Goal: Information Seeking & Learning: Check status

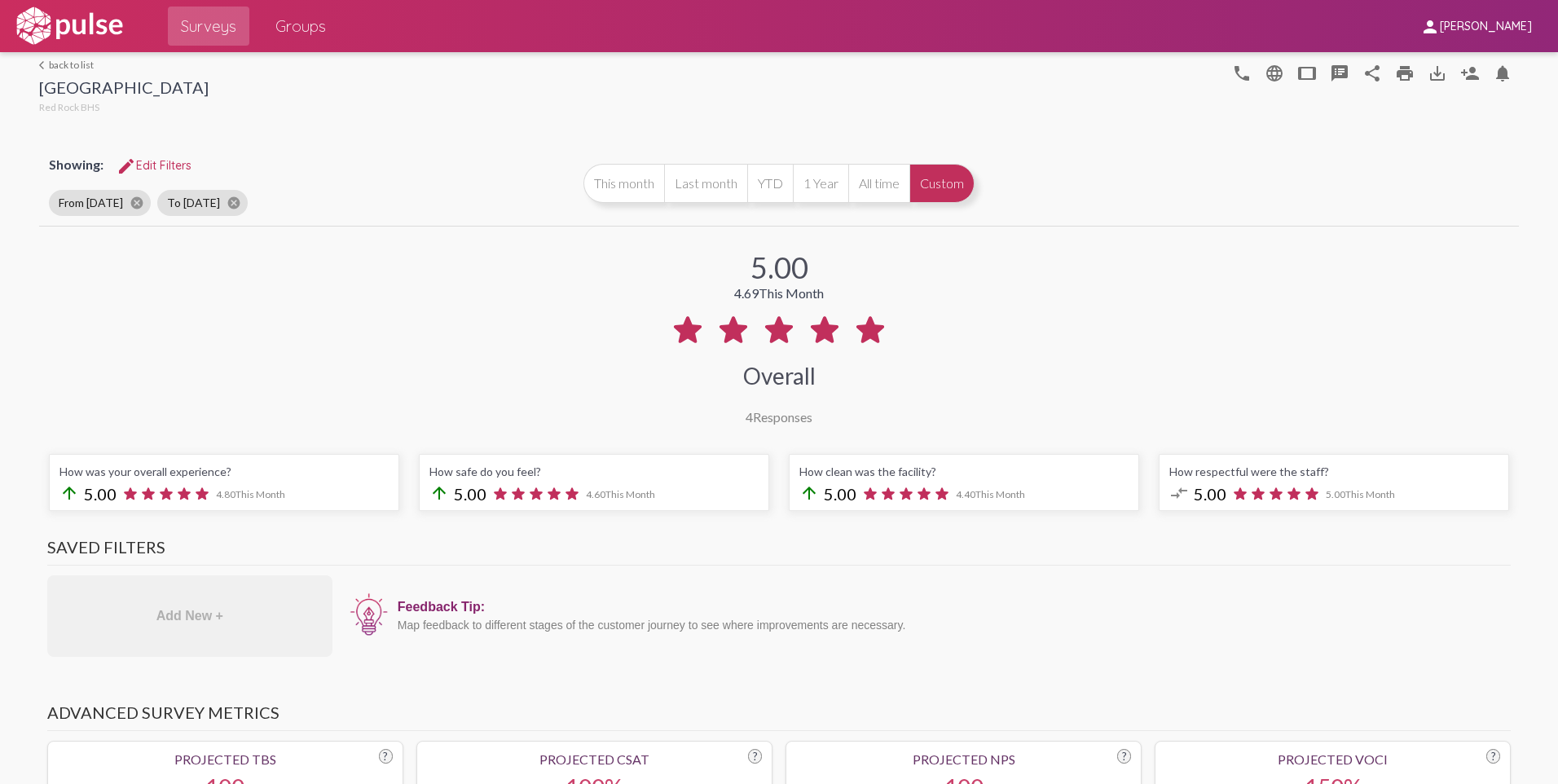
click at [82, 65] on link "arrow_back_ios back to list" at bounding box center [124, 64] width 170 height 12
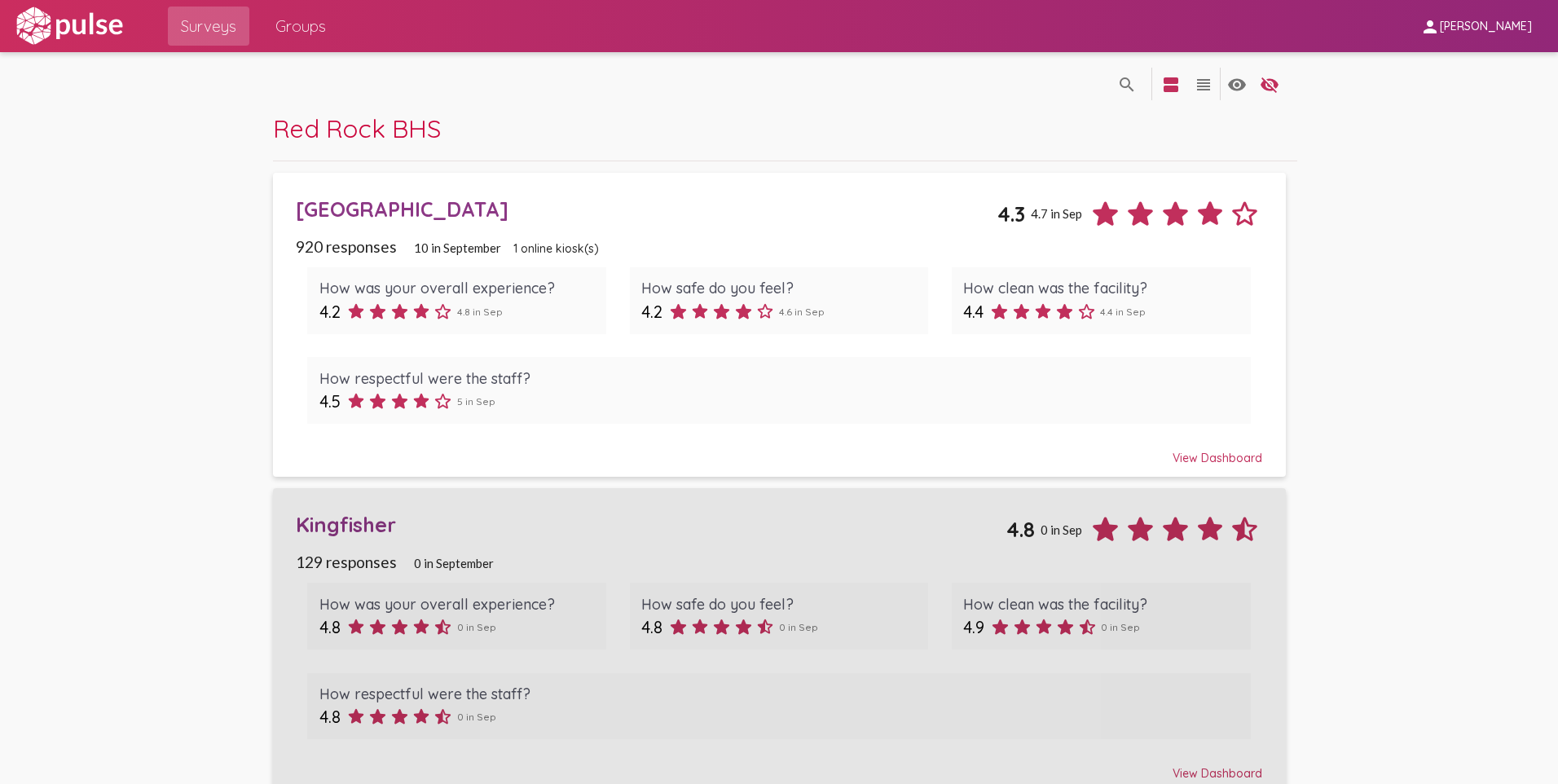
click at [345, 524] on div "Kingfisher" at bounding box center [651, 524] width 710 height 25
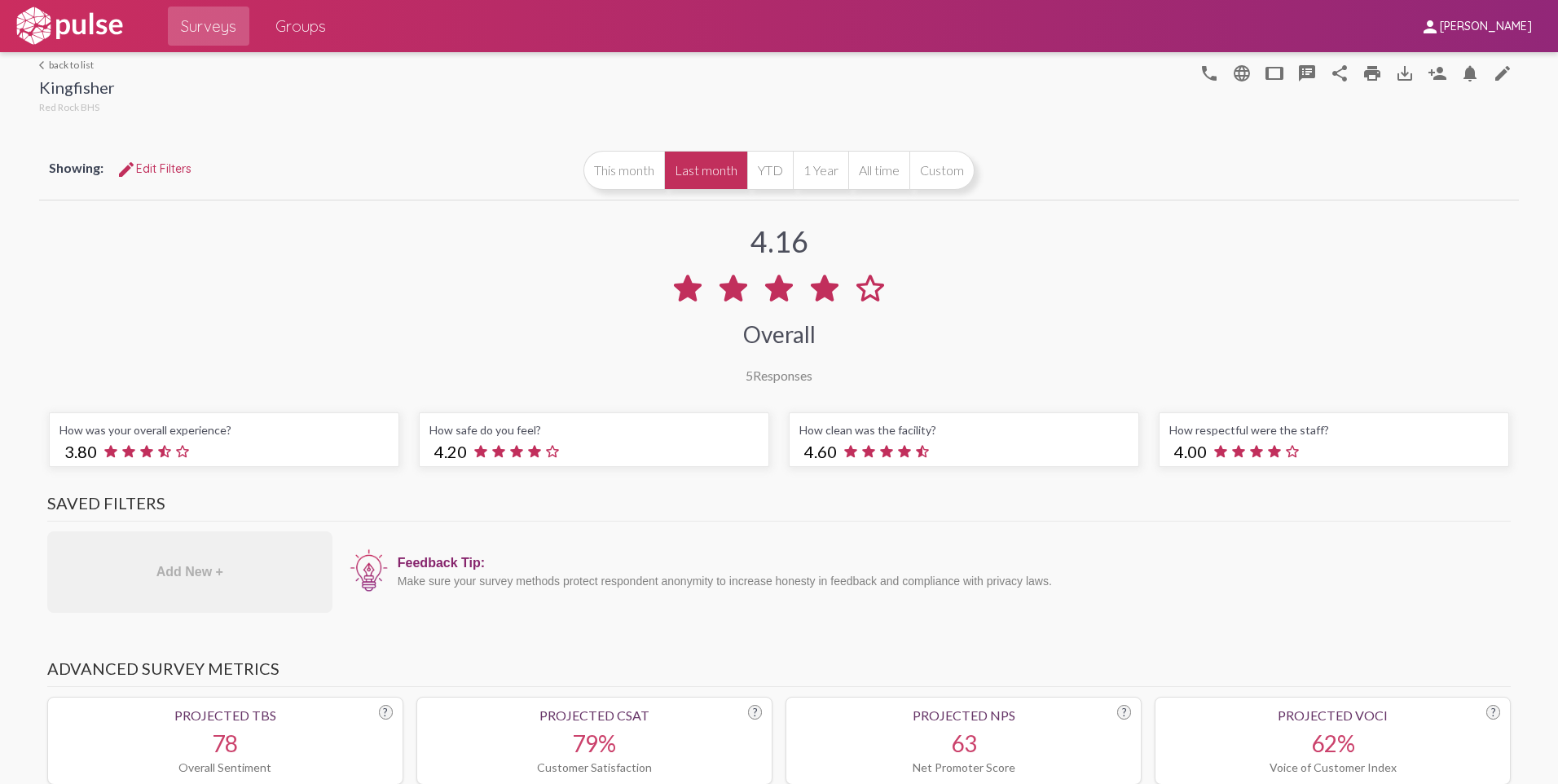
click at [81, 68] on link "arrow_back_ios back to list" at bounding box center [77, 64] width 76 height 12
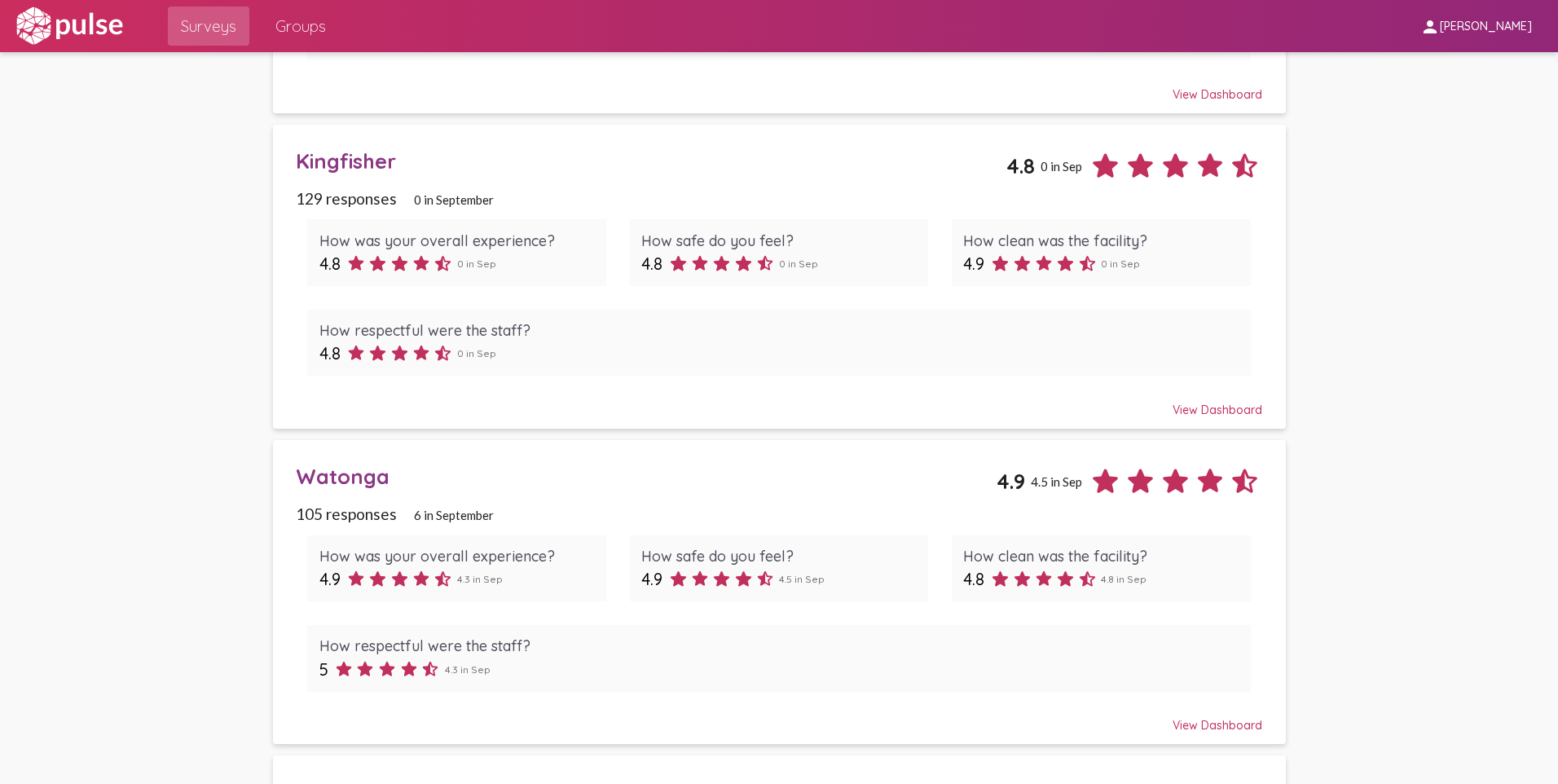
scroll to position [489, 0]
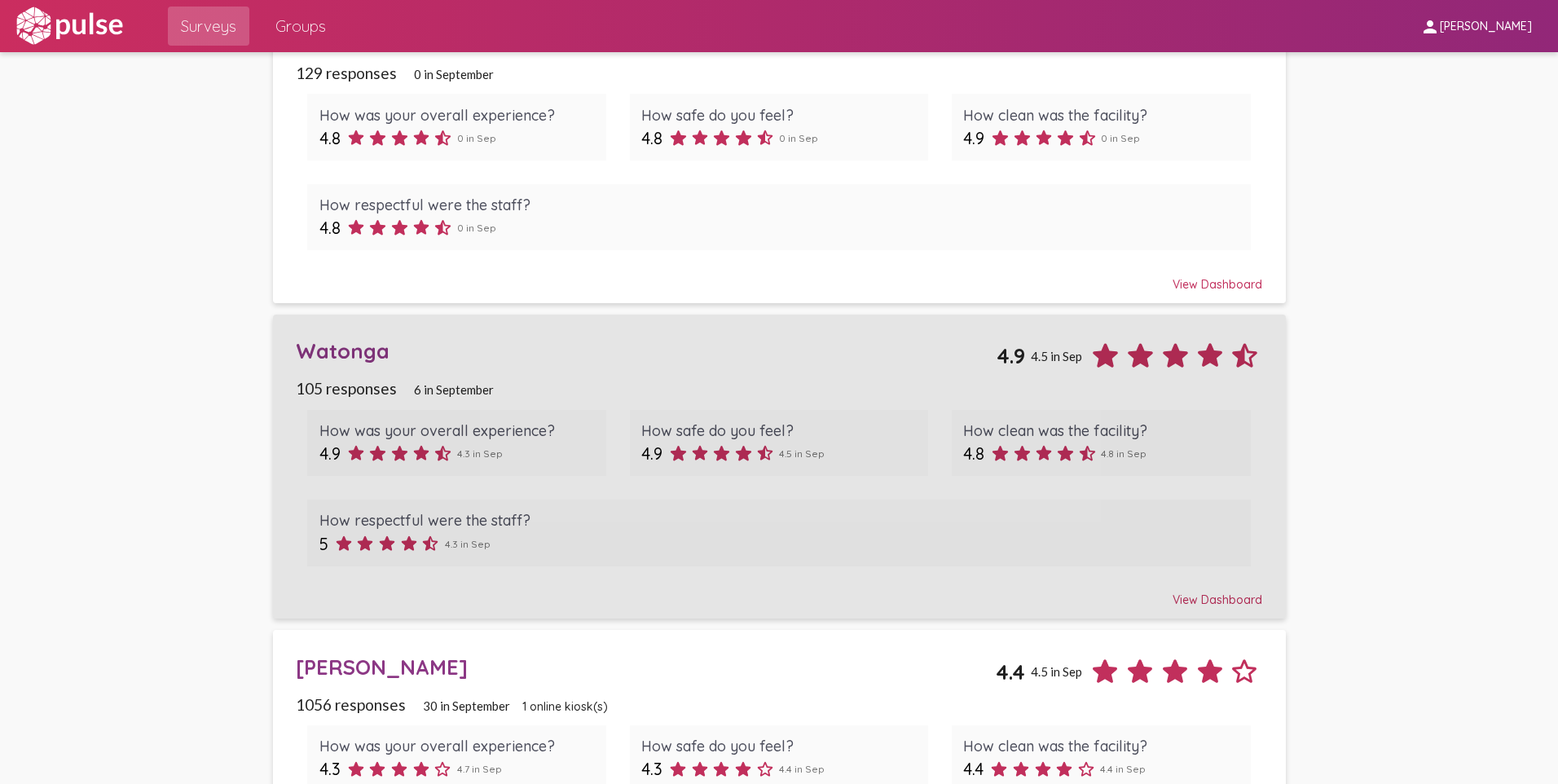
click at [353, 353] on div "Watonga" at bounding box center [646, 351] width 701 height 25
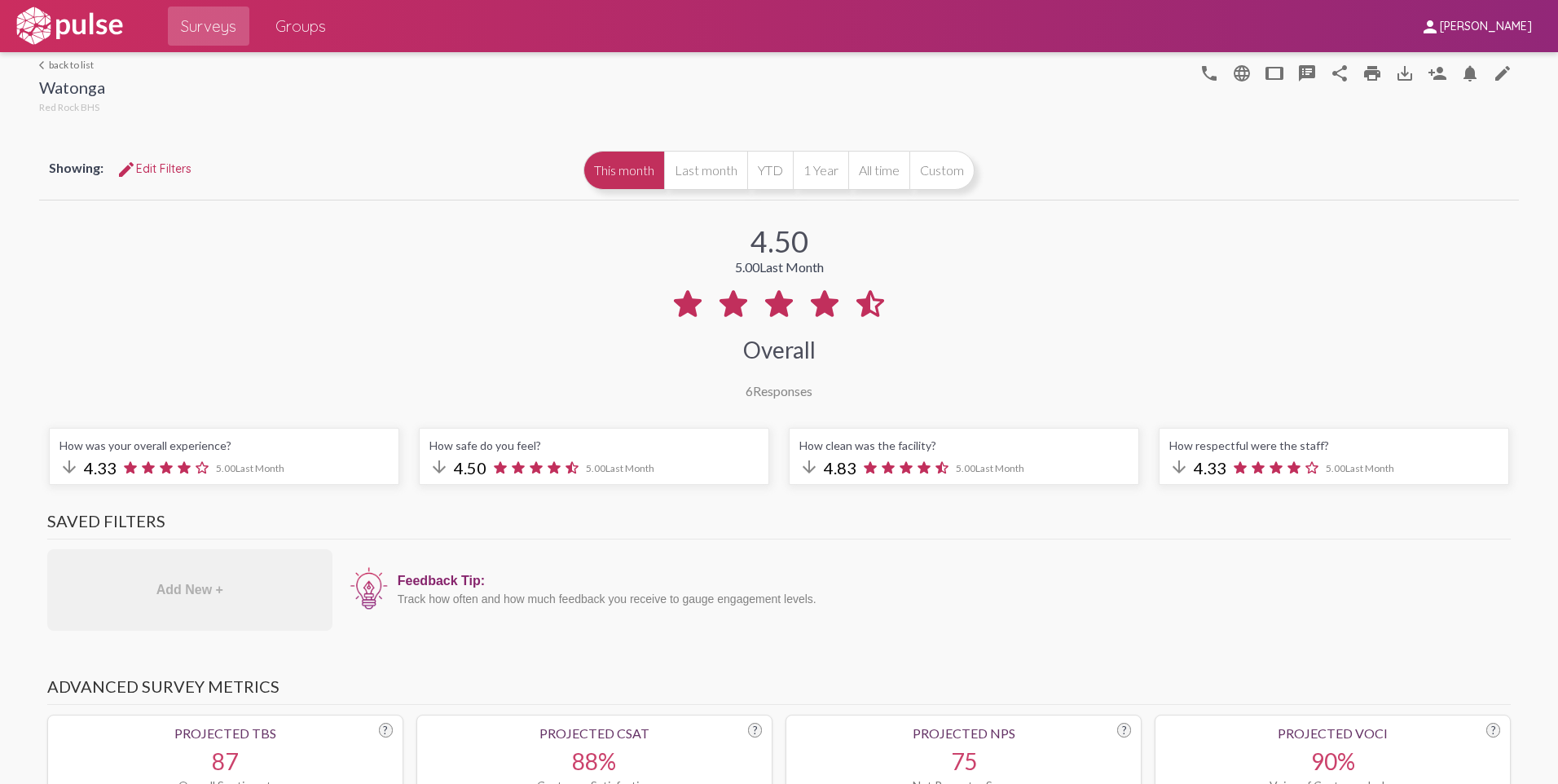
click at [62, 63] on link "arrow_back_ios back to list" at bounding box center [72, 64] width 66 height 12
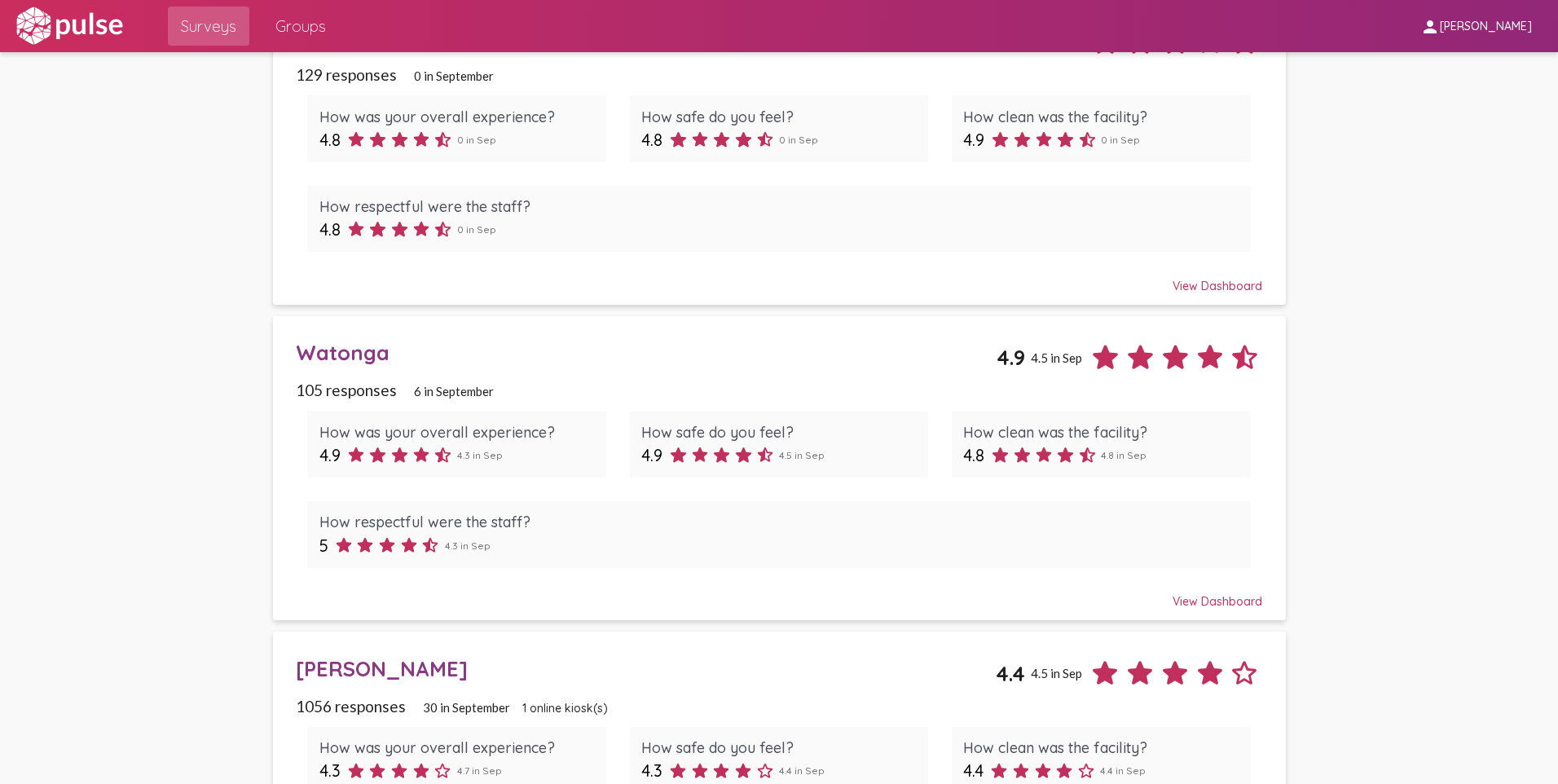
scroll to position [489, 0]
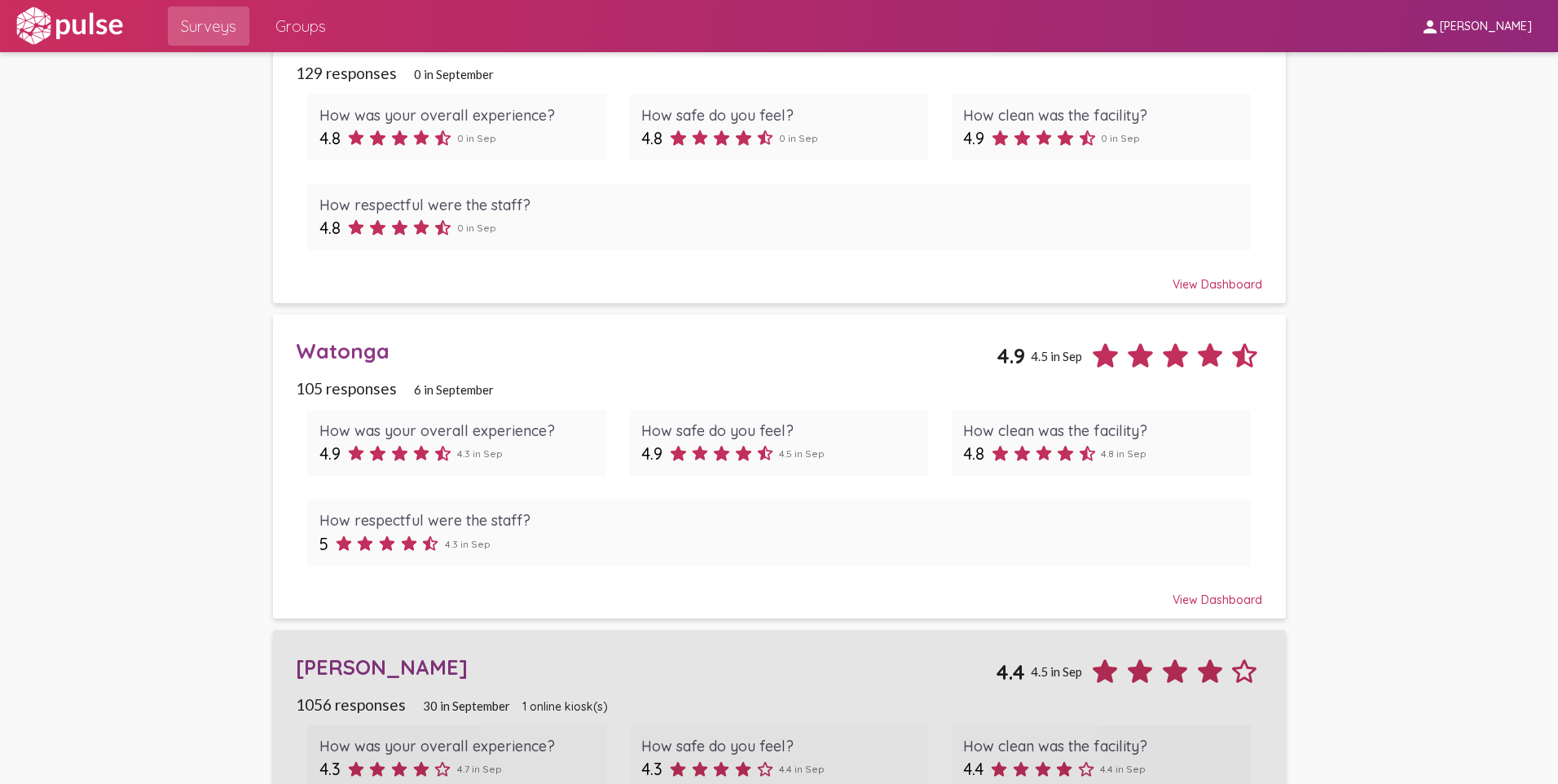
click at [366, 667] on div "[PERSON_NAME]" at bounding box center [646, 667] width 700 height 25
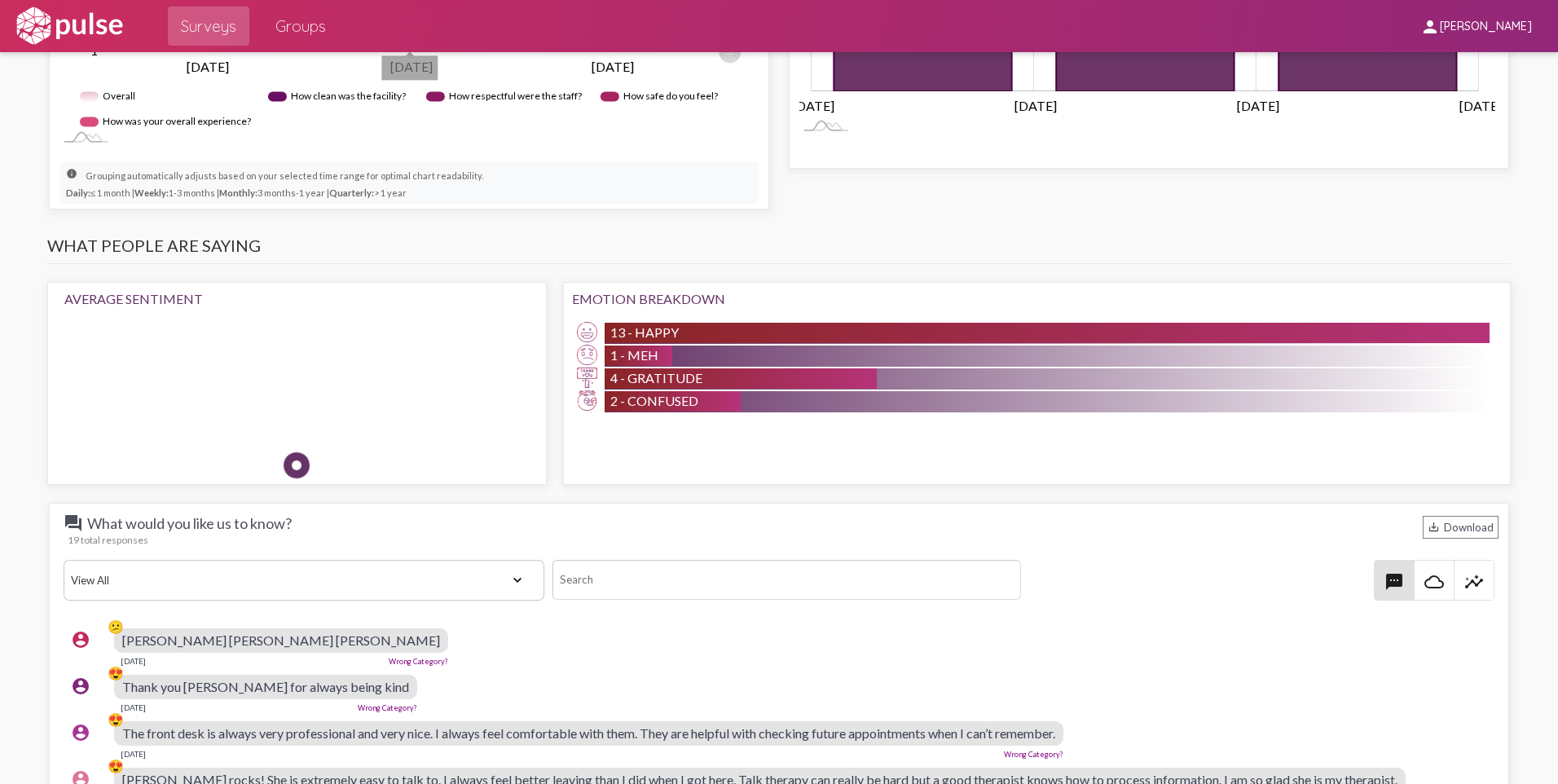
scroll to position [1141, 0]
